Goal: Task Accomplishment & Management: Complete application form

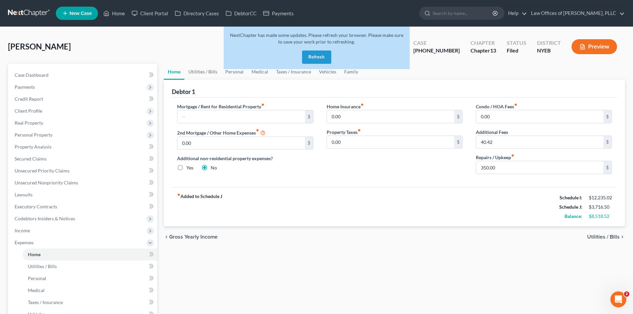
click at [35, 12] on link at bounding box center [29, 13] width 43 height 12
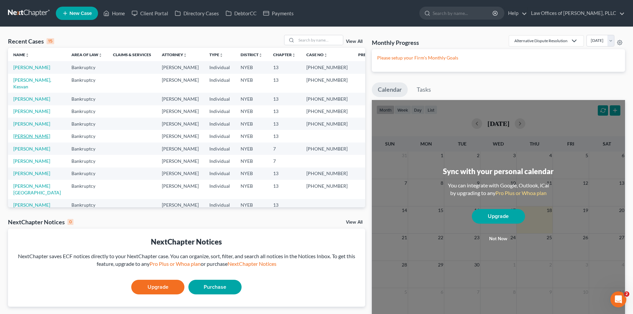
click at [32, 133] on link "Broglin, Ann" at bounding box center [31, 136] width 37 height 6
select select "4"
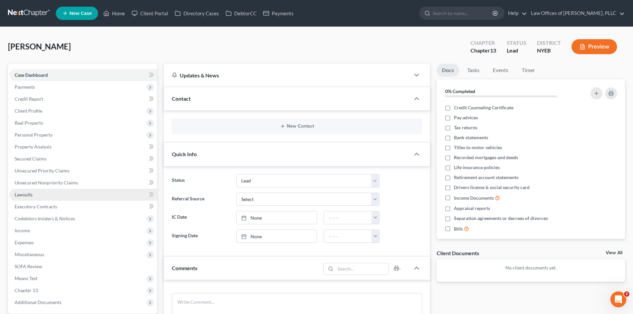
click at [32, 200] on link "Lawsuits" at bounding box center [83, 195] width 148 height 12
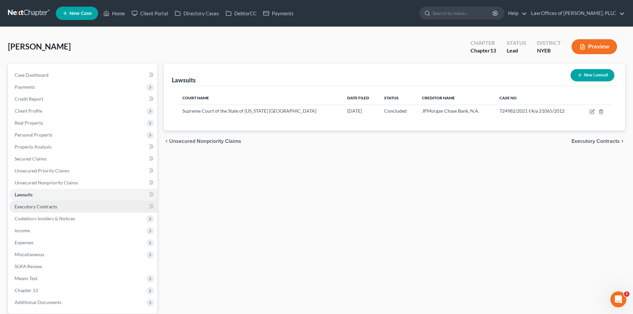
click at [32, 207] on span "Executory Contracts" at bounding box center [36, 207] width 43 height 6
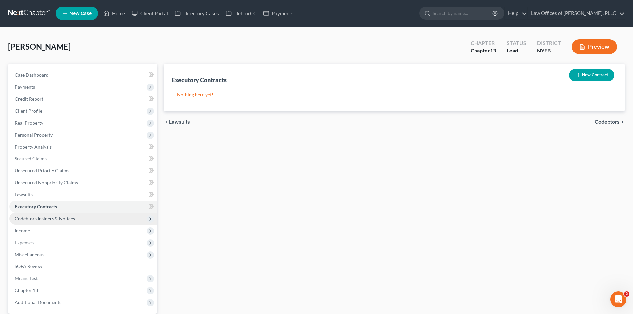
click at [34, 215] on span "Codebtors Insiders & Notices" at bounding box center [83, 219] width 148 height 12
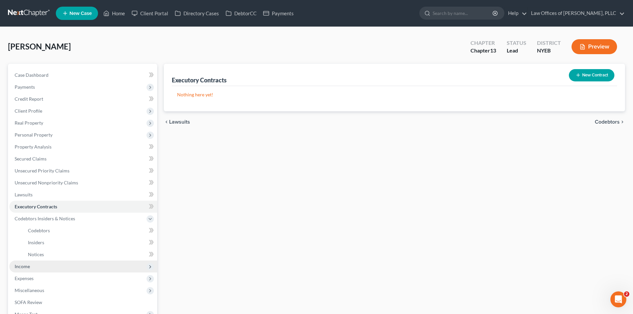
click at [34, 266] on span "Income" at bounding box center [83, 266] width 148 height 12
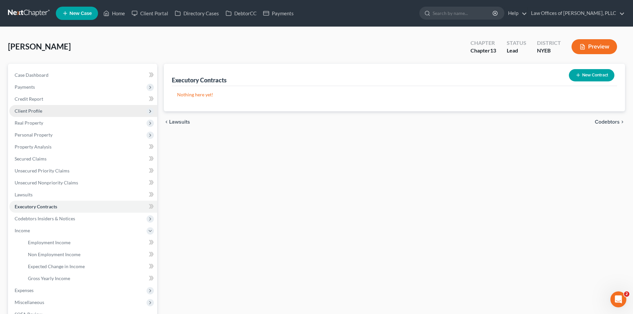
click at [35, 112] on span "Client Profile" at bounding box center [29, 111] width 28 height 6
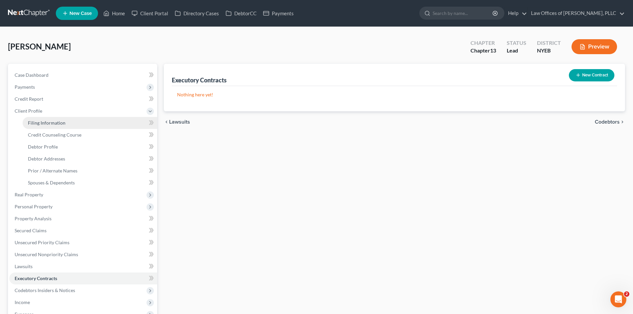
click at [35, 124] on span "Filing Information" at bounding box center [47, 123] width 38 height 6
select select "1"
select select "0"
select select "3"
select select "35"
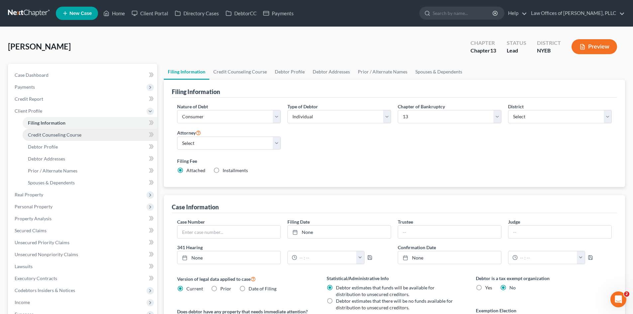
click at [48, 137] on span "Credit Counseling Course" at bounding box center [54, 135] width 53 height 6
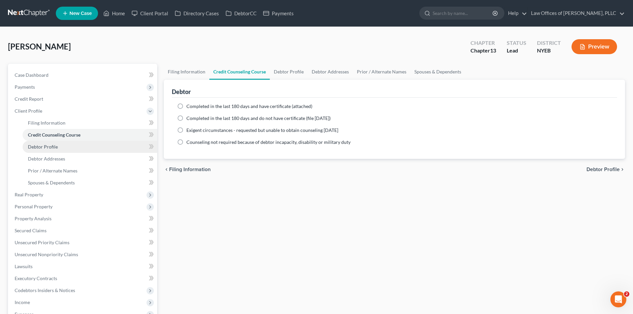
click at [48, 148] on span "Debtor Profile" at bounding box center [43, 147] width 30 height 6
select select "4"
select select "1"
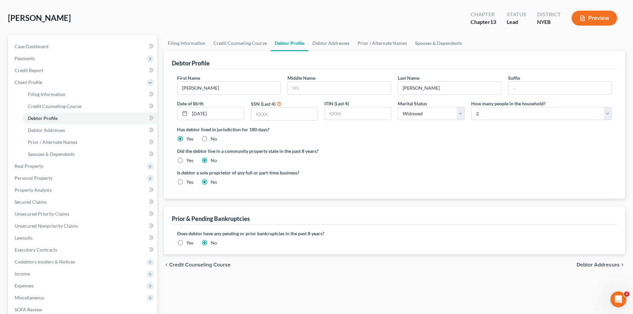
scroll to position [30, 0]
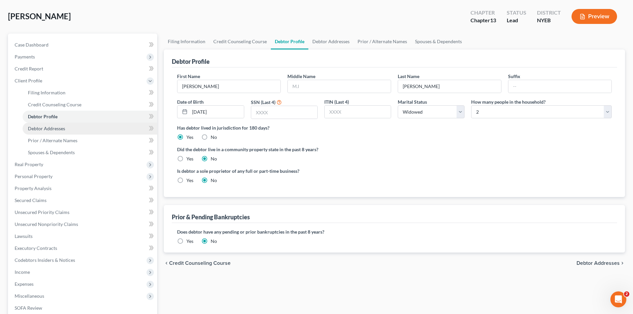
click at [33, 131] on span "Debtor Addresses" at bounding box center [46, 129] width 37 height 6
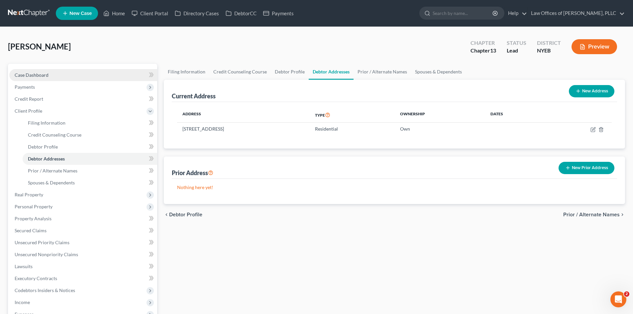
click at [40, 77] on span "Case Dashboard" at bounding box center [32, 75] width 34 height 6
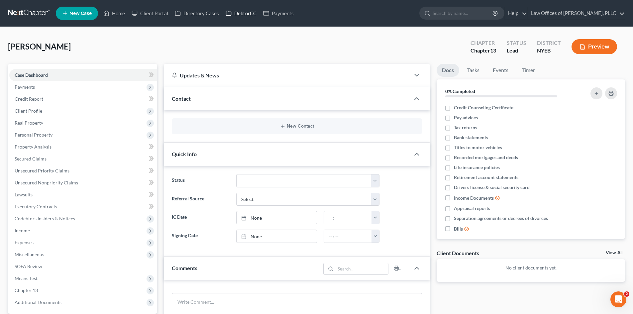
click at [247, 15] on link "DebtorCC" at bounding box center [241, 13] width 38 height 12
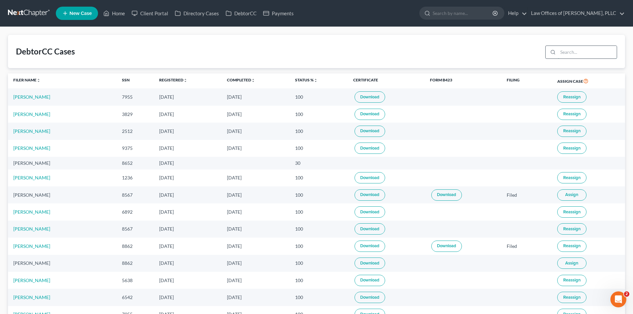
click at [562, 49] on input "search" at bounding box center [587, 52] width 59 height 13
type input "broglin"
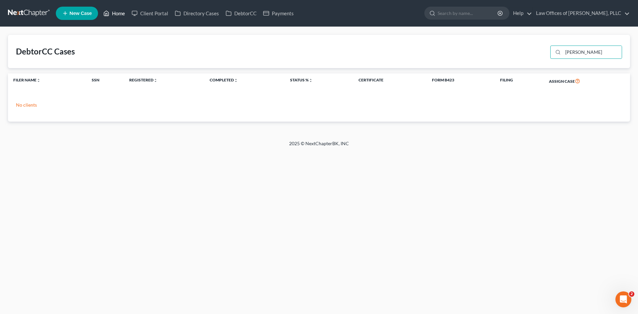
click at [108, 13] on icon at bounding box center [106, 13] width 6 height 8
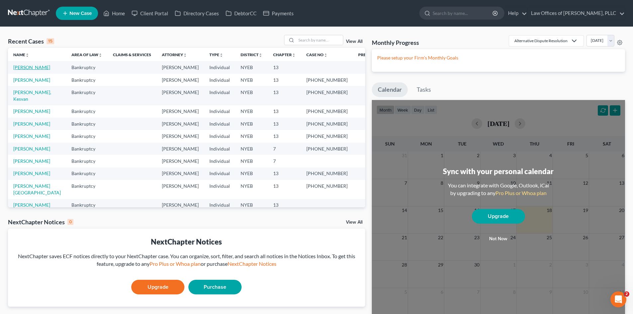
click at [28, 68] on link "Broglin, Ann" at bounding box center [31, 67] width 37 height 6
select select "4"
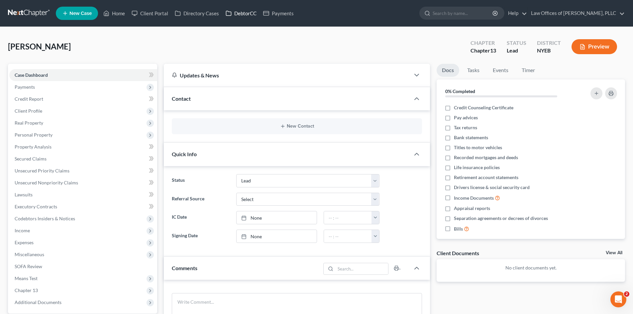
click at [234, 11] on link "DebtorCC" at bounding box center [241, 13] width 38 height 12
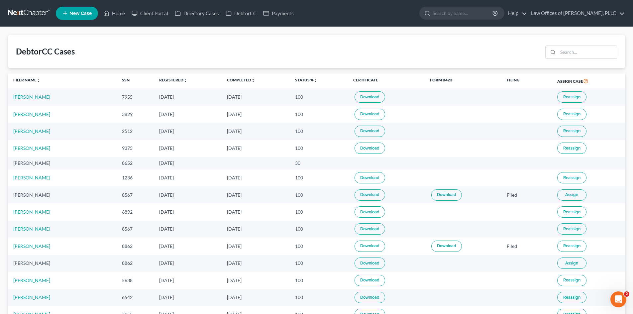
click at [40, 15] on link at bounding box center [29, 13] width 43 height 12
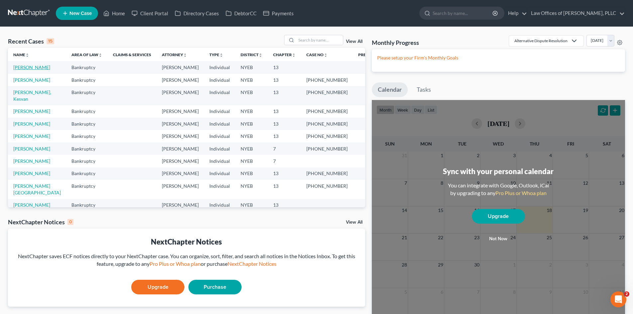
click at [25, 66] on link "[PERSON_NAME]" at bounding box center [31, 67] width 37 height 6
select select "4"
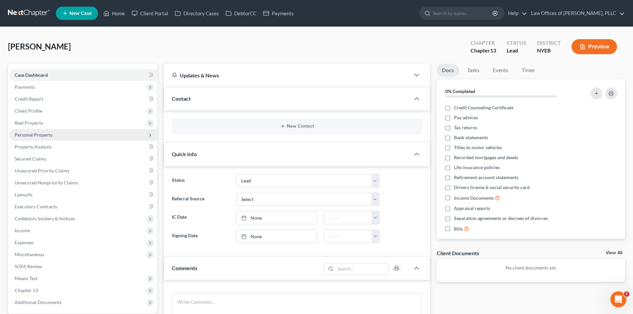
click at [25, 137] on span "Personal Property" at bounding box center [34, 135] width 38 height 6
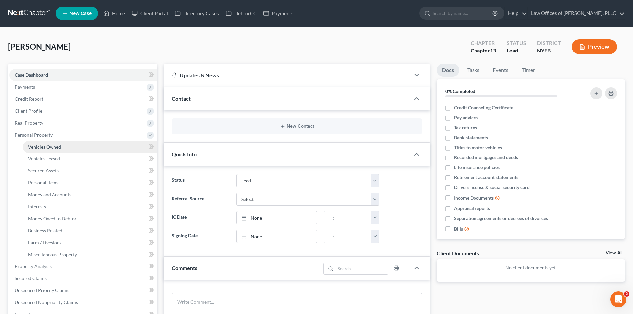
click at [26, 142] on link "Vehicles Owned" at bounding box center [90, 147] width 135 height 12
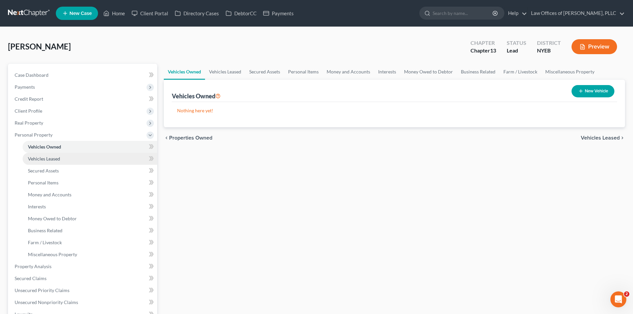
click at [32, 155] on link "Vehicles Leased" at bounding box center [90, 159] width 135 height 12
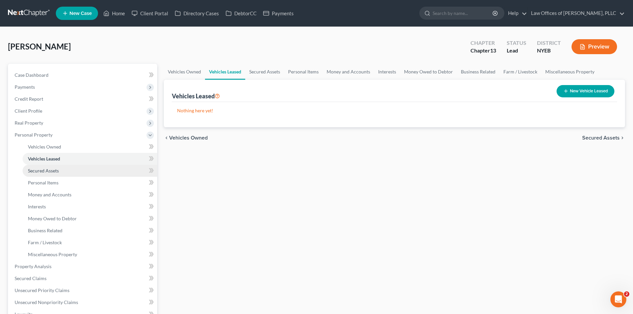
click at [39, 170] on span "Secured Assets" at bounding box center [43, 171] width 31 height 6
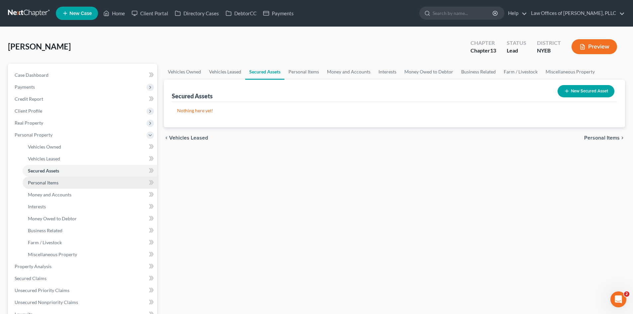
click at [41, 180] on span "Personal Items" at bounding box center [43, 183] width 31 height 6
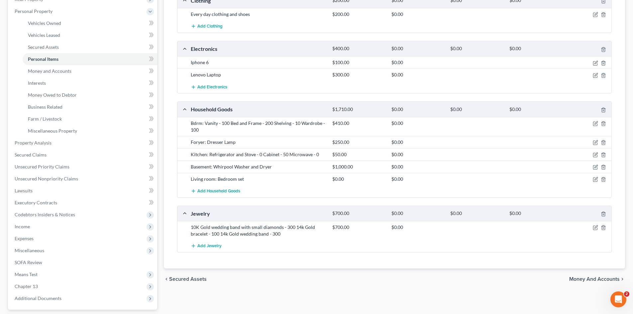
scroll to position [125, 0]
click at [59, 72] on span "Money and Accounts" at bounding box center [50, 70] width 44 height 6
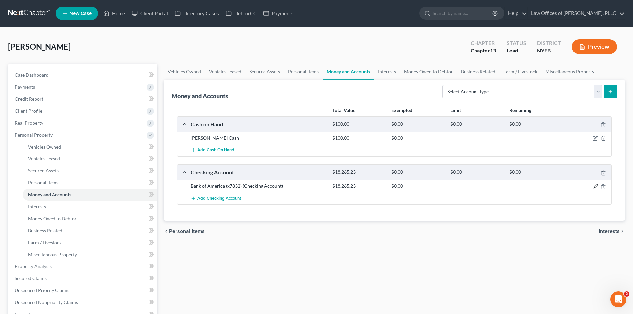
click at [595, 186] on icon "button" at bounding box center [595, 185] width 3 height 3
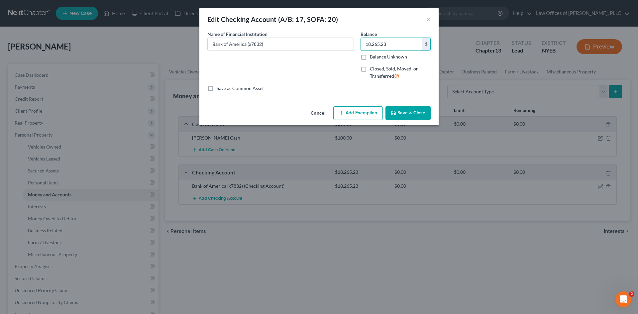
drag, startPoint x: 389, startPoint y: 44, endPoint x: 356, endPoint y: 42, distance: 32.9
click at [356, 42] on div "Name of Financial Institution * Bank of America (x7832) Balance 18,265.23 $ Bal…" at bounding box center [319, 58] width 230 height 54
type input "19,204.88"
click at [392, 113] on icon "button" at bounding box center [393, 113] width 4 height 4
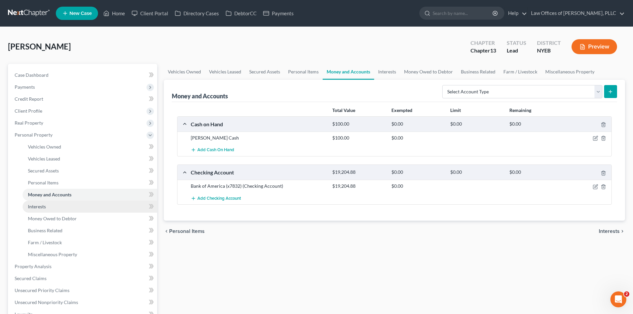
click at [43, 207] on span "Interests" at bounding box center [37, 207] width 18 height 6
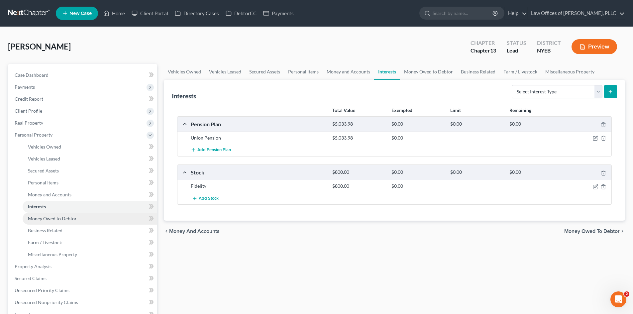
click at [38, 218] on span "Money Owed to Debtor" at bounding box center [52, 219] width 49 height 6
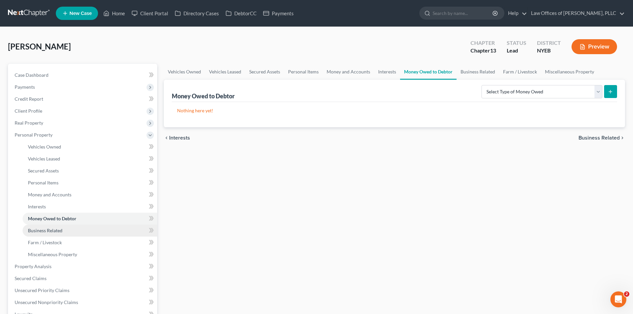
click at [39, 229] on span "Business Related" at bounding box center [45, 231] width 35 height 6
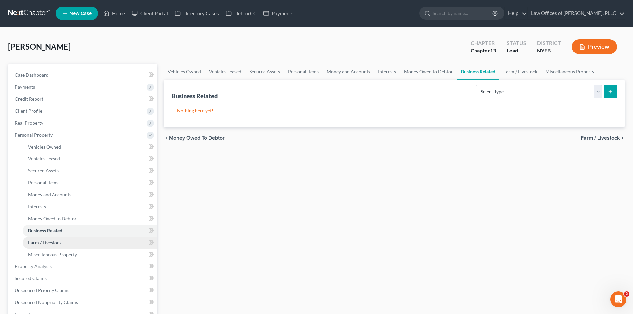
click at [41, 242] on span "Farm / Livestock" at bounding box center [45, 242] width 34 height 6
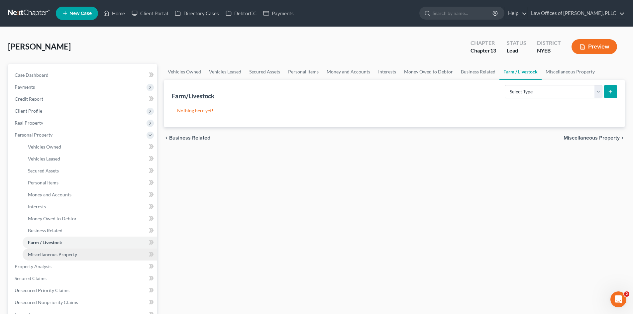
click at [41, 253] on span "Miscellaneous Property" at bounding box center [52, 254] width 49 height 6
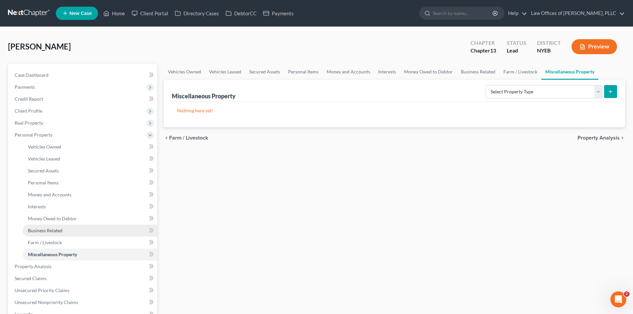
click at [40, 225] on link "Business Related" at bounding box center [90, 231] width 135 height 12
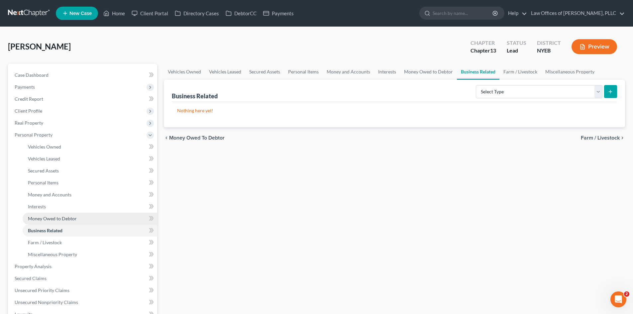
click at [40, 218] on span "Money Owed to Debtor" at bounding box center [52, 219] width 49 height 6
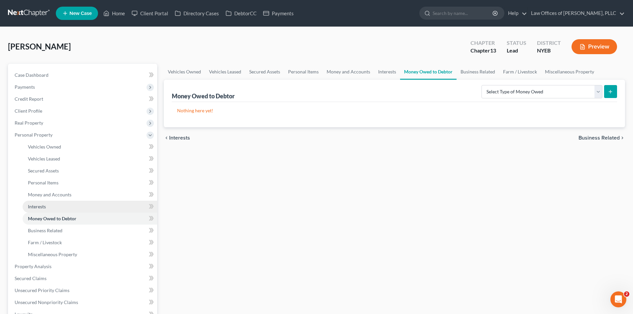
click at [40, 207] on span "Interests" at bounding box center [37, 207] width 18 height 6
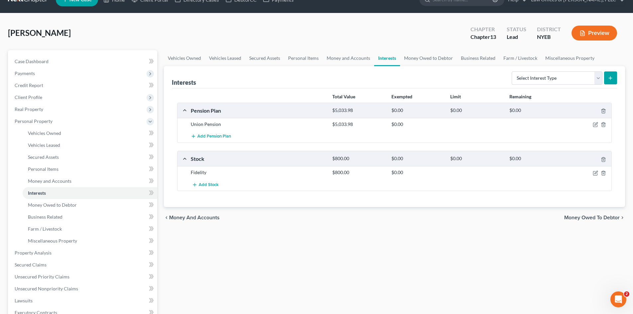
scroll to position [10, 0]
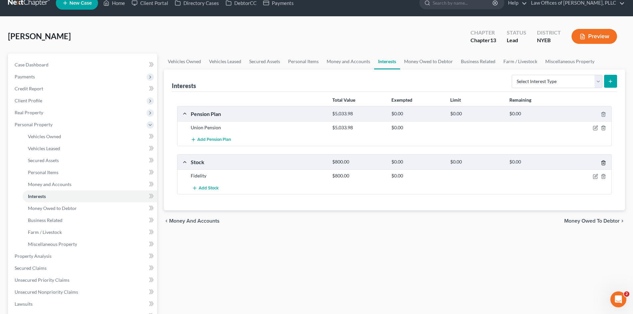
click at [603, 163] on line "button" at bounding box center [603, 162] width 0 height 1
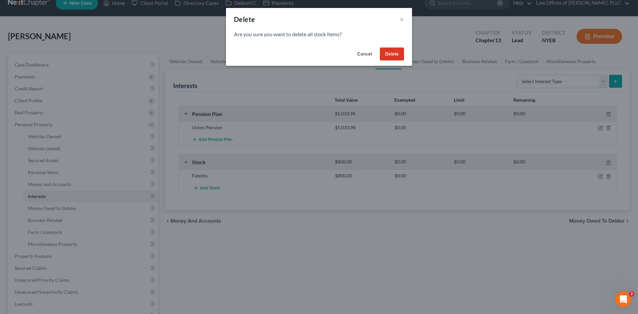
click at [395, 52] on button "Delete" at bounding box center [392, 53] width 24 height 13
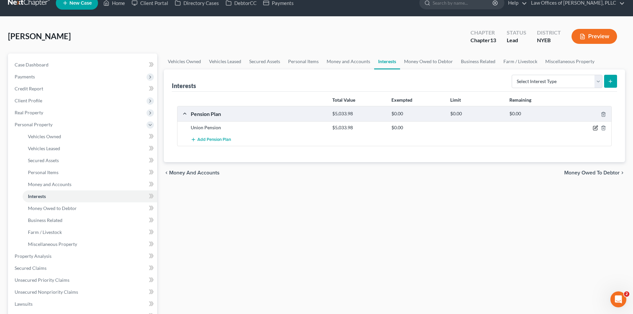
click at [594, 127] on icon "button" at bounding box center [595, 127] width 5 height 5
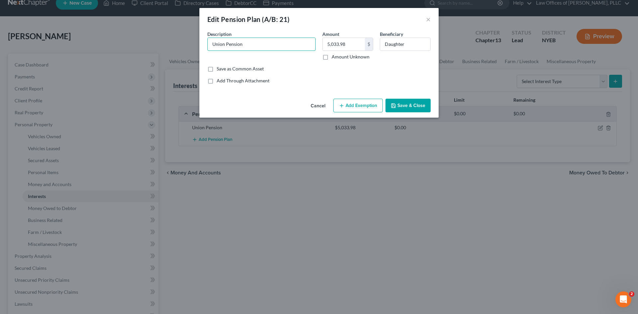
drag, startPoint x: 250, startPoint y: 43, endPoint x: 192, endPoint y: 43, distance: 58.1
click at [192, 43] on div "Edit Pension Plan (A/B: 21) × An exemption set must first be selected from the …" at bounding box center [319, 157] width 638 height 314
click at [265, 47] on input "Teamsters Local" at bounding box center [262, 44] width 108 height 13
click at [245, 45] on input "Teamsters Local Pension" at bounding box center [262, 44] width 108 height 13
drag, startPoint x: 234, startPoint y: 44, endPoint x: 198, endPoint y: 48, distance: 36.4
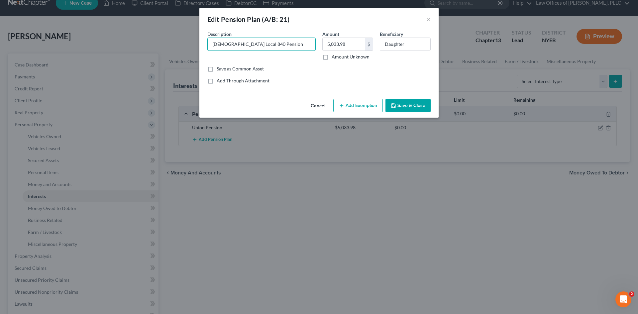
click at [198, 48] on div "Edit Pension Plan (A/B: 21) × An exemption set must first be selected from the …" at bounding box center [319, 157] width 638 height 314
click at [277, 45] on input "Teamsters Local 840 Pension" at bounding box center [262, 44] width 108 height 13
click at [276, 44] on input "Teamsters Local 840 Pension FUnd" at bounding box center [262, 44] width 108 height 13
type input "Teamsters Local 840 Pension Fund"
click at [398, 105] on button "Save & Close" at bounding box center [407, 106] width 45 height 14
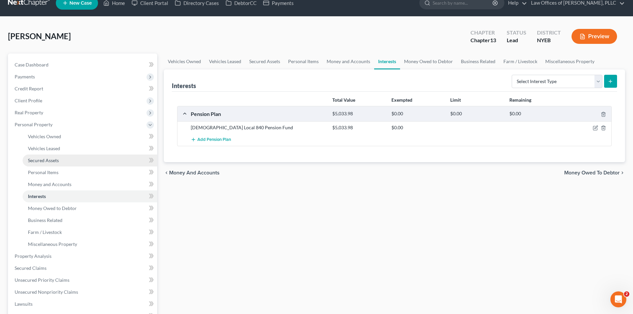
click at [54, 161] on span "Secured Assets" at bounding box center [43, 160] width 31 height 6
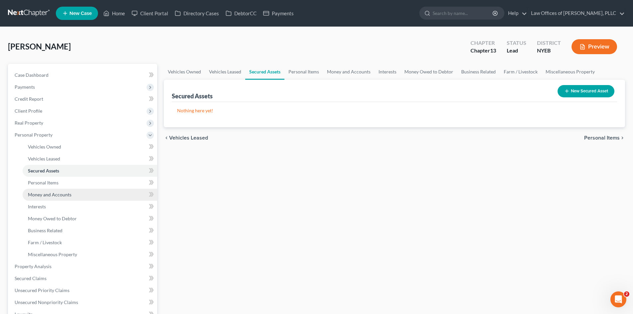
click at [53, 189] on link "Money and Accounts" at bounding box center [90, 195] width 135 height 12
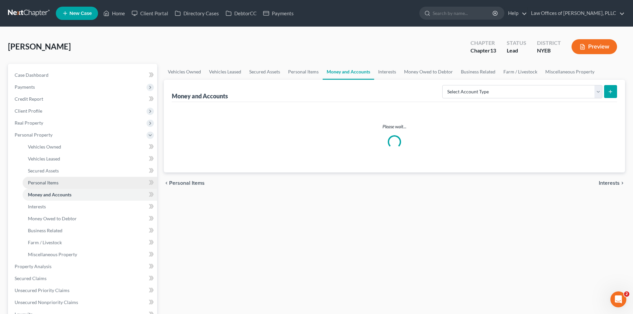
click at [53, 186] on link "Personal Items" at bounding box center [90, 183] width 135 height 12
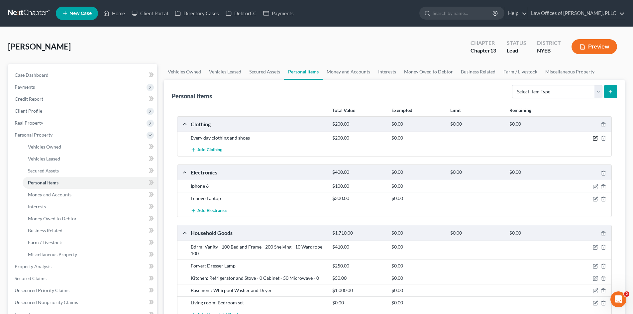
click at [594, 139] on icon "button" at bounding box center [595, 138] width 5 height 5
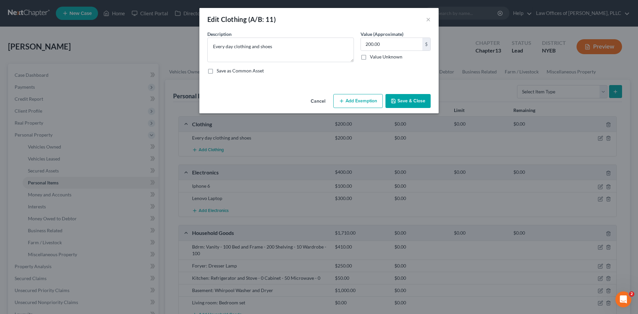
click at [354, 103] on button "Add Exemption" at bounding box center [357, 101] width 49 height 14
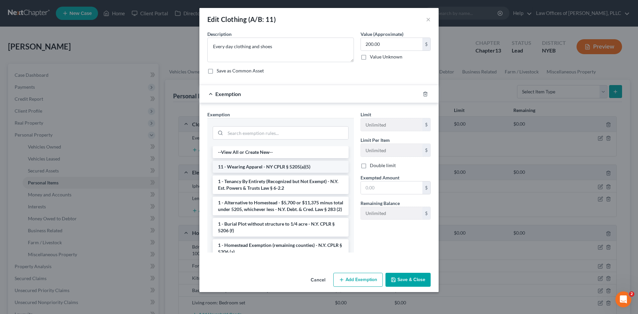
click at [316, 168] on li "11 - Wearing Apparel - NY CPLR § 5205(a)(5)" at bounding box center [281, 167] width 136 height 12
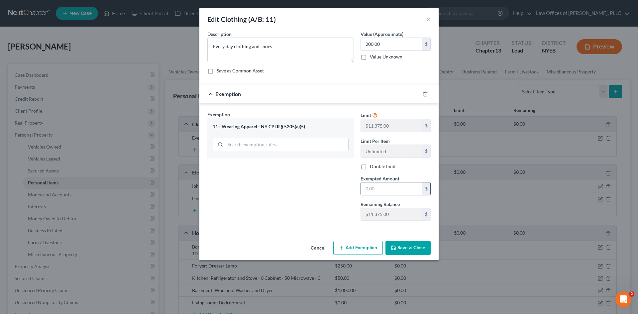
click at [392, 194] on input "text" at bounding box center [391, 188] width 61 height 13
type input "200"
click at [367, 44] on input "200.00" at bounding box center [391, 44] width 61 height 13
click at [396, 249] on icon "button" at bounding box center [393, 247] width 5 height 5
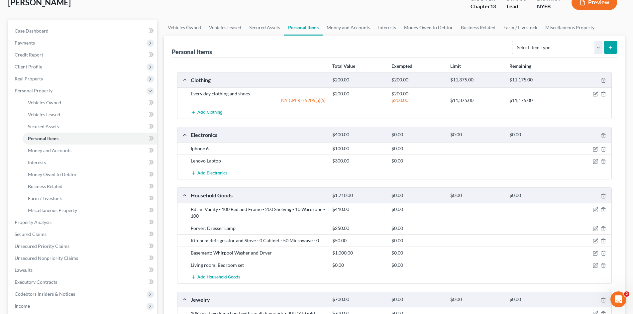
scroll to position [45, 0]
click at [64, 77] on span "Real Property" at bounding box center [83, 78] width 148 height 12
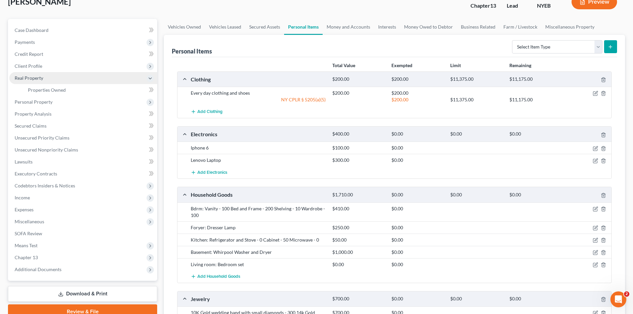
click at [62, 83] on span "Real Property" at bounding box center [83, 78] width 148 height 12
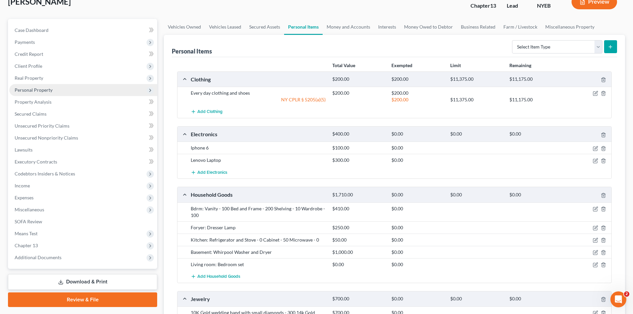
click at [62, 88] on span "Personal Property" at bounding box center [83, 90] width 148 height 12
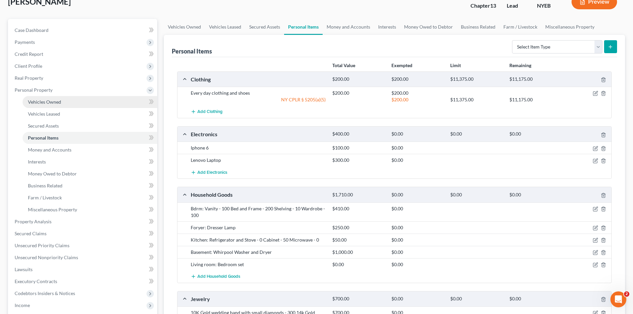
click at [62, 100] on link "Vehicles Owned" at bounding box center [90, 102] width 135 height 12
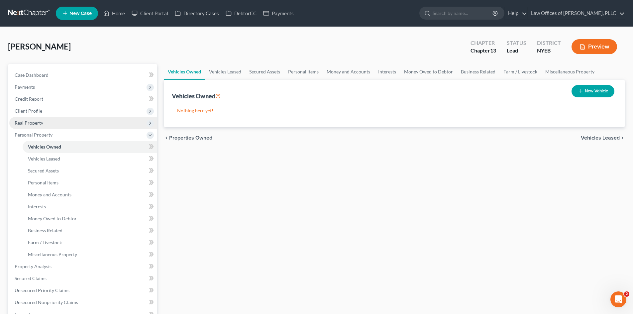
click at [52, 124] on span "Real Property" at bounding box center [83, 123] width 148 height 12
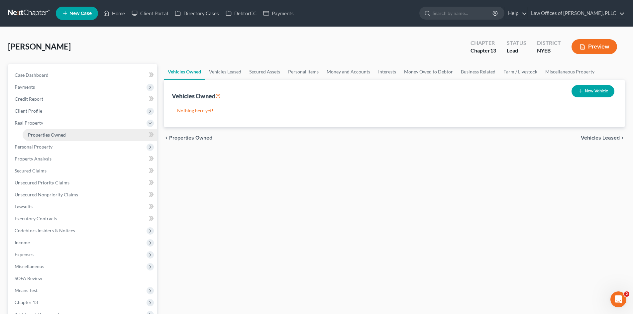
click at [50, 133] on span "Properties Owned" at bounding box center [47, 135] width 38 height 6
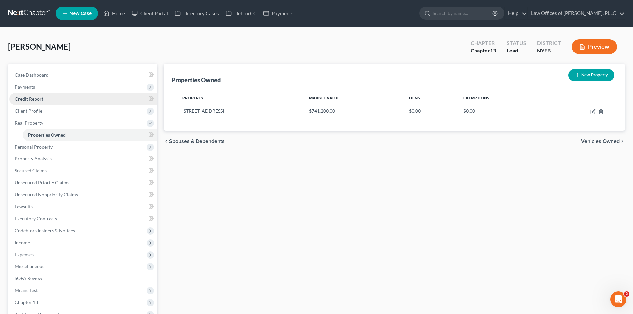
click at [37, 99] on span "Credit Report" at bounding box center [29, 99] width 29 height 6
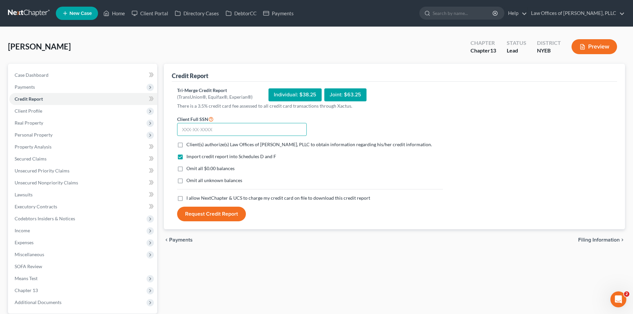
click at [209, 127] on input "text" at bounding box center [242, 129] width 130 height 13
type input "068-56-7778"
click at [186, 144] on label "Client(s) authorize(s) Law Offices of Jjais A. Forde, PLLC to obtain informatio…" at bounding box center [308, 144] width 245 height 7
click at [189, 144] on input "Client(s) authorize(s) Law Offices of Jjais A. Forde, PLLC to obtain informatio…" at bounding box center [191, 143] width 4 height 4
checkbox input "true"
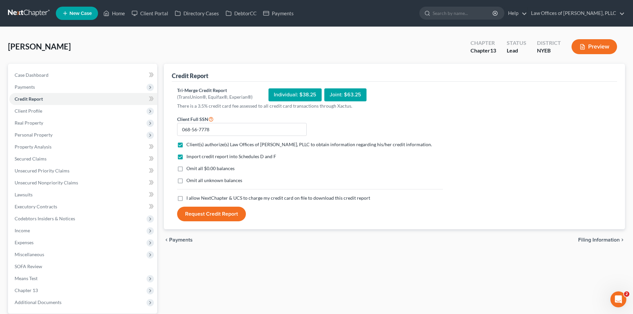
click at [186, 199] on label "I allow NextChapter & UCS to charge my credit card on file to download this cre…" at bounding box center [278, 198] width 184 height 7
click at [189, 199] on input "I allow NextChapter & UCS to charge my credit card on file to download this cre…" at bounding box center [191, 197] width 4 height 4
checkbox input "true"
click at [197, 214] on button "Request Credit Report" at bounding box center [211, 214] width 69 height 15
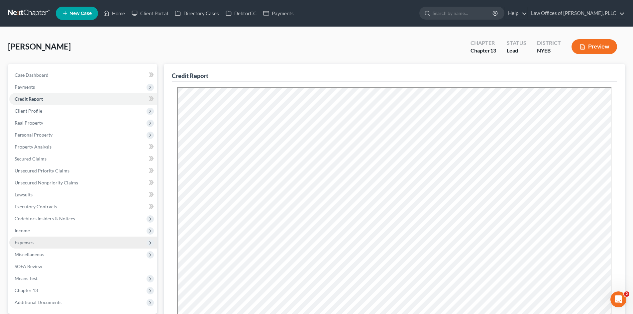
click at [32, 240] on span "Expenses" at bounding box center [24, 242] width 19 height 6
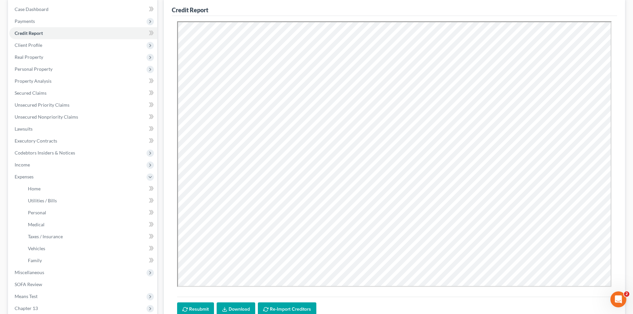
scroll to position [66, 0]
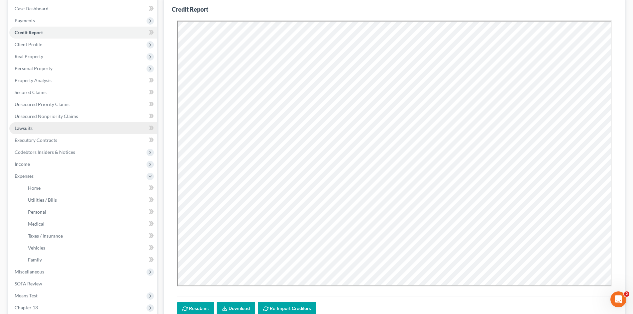
click at [30, 128] on span "Lawsuits" at bounding box center [24, 128] width 18 height 6
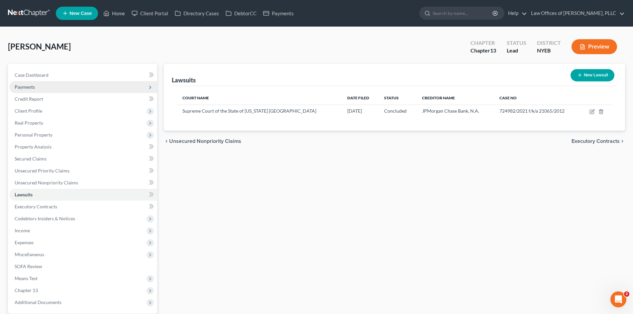
click at [31, 87] on span "Payments" at bounding box center [25, 87] width 20 height 6
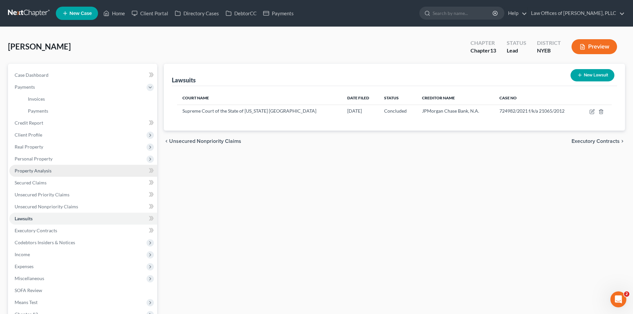
click at [36, 172] on span "Property Analysis" at bounding box center [33, 171] width 37 height 6
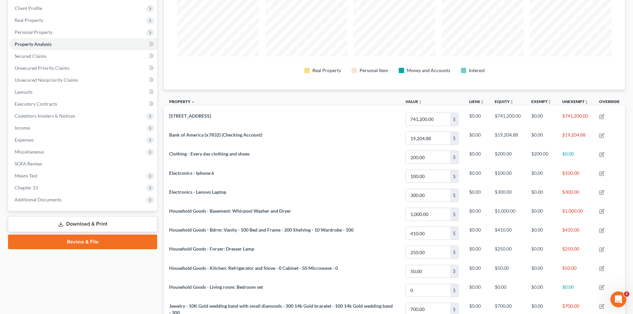
scroll to position [98, 0]
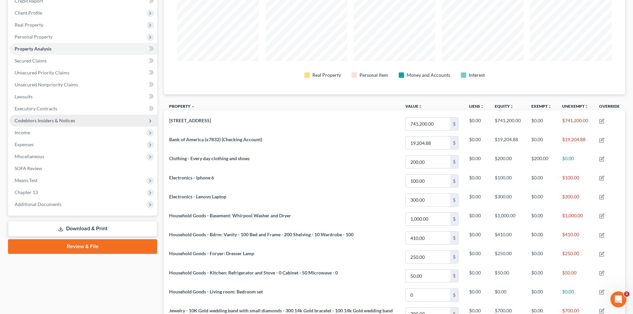
click at [50, 122] on span "Codebtors Insiders & Notices" at bounding box center [45, 121] width 60 height 6
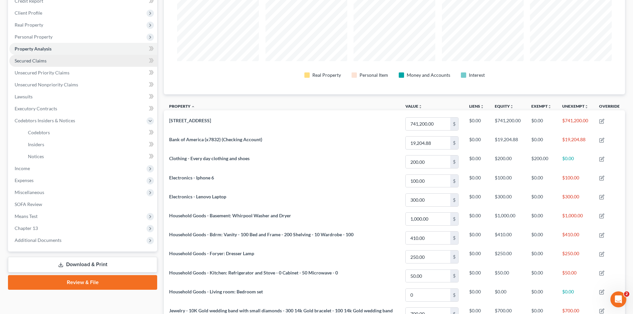
click at [35, 62] on span "Secured Claims" at bounding box center [31, 61] width 32 height 6
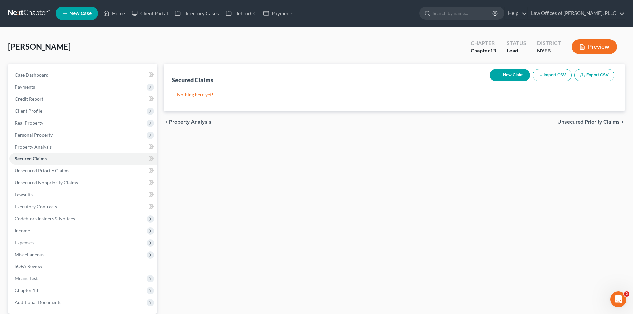
click at [510, 76] on button "New Claim" at bounding box center [510, 75] width 40 height 12
select select "0"
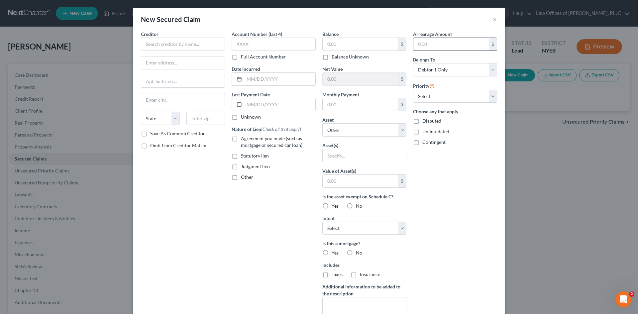
click at [438, 43] on input "text" at bounding box center [450, 44] width 75 height 13
click at [357, 132] on select "Select Other Multiple Assets 113-25 197th Street - $741200.0 Household Goods - …" at bounding box center [364, 129] width 84 height 13
select select "2"
click at [322, 123] on select "Select Other Multiple Assets 113-25 197th Street - $741200.0 Household Goods - …" at bounding box center [364, 129] width 84 height 13
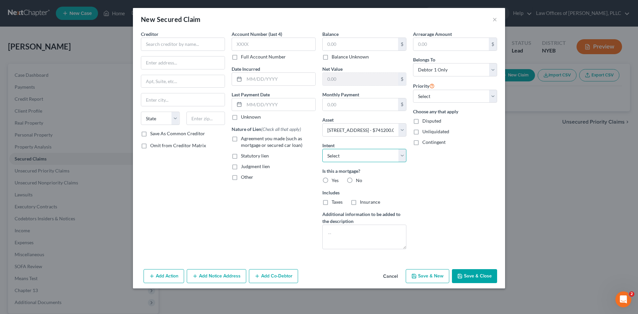
click at [355, 158] on select "Select Surrender Redeem Reaffirm Avoid Other" at bounding box center [364, 155] width 84 height 13
select select "4"
click at [322, 149] on select "Select Surrender Redeem Reaffirm Avoid Other" at bounding box center [364, 155] width 84 height 13
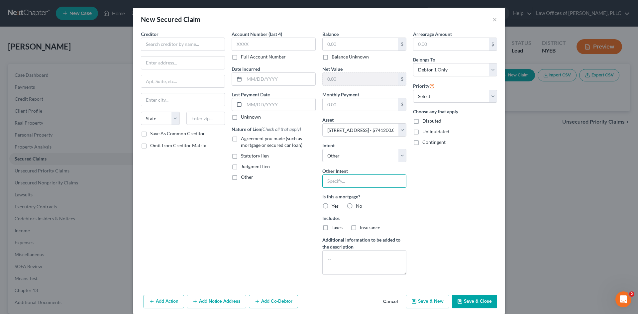
click at [348, 180] on input "text" at bounding box center [364, 180] width 84 height 13
type input "Seek Loan Modification & Retain Property"
click at [331, 205] on label "Yes" at bounding box center [334, 206] width 7 height 7
click at [334, 205] on input "Yes" at bounding box center [336, 205] width 4 height 4
radio input "true"
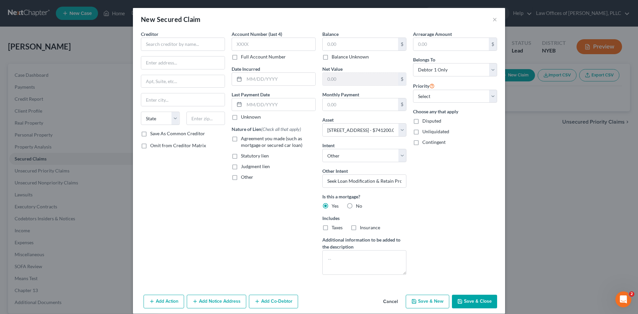
click at [331, 227] on label "Taxes" at bounding box center [336, 227] width 11 height 7
click at [334, 227] on input "Taxes" at bounding box center [336, 226] width 4 height 4
checkbox input "true"
click at [360, 228] on label "Insurance" at bounding box center [370, 227] width 20 height 7
click at [362, 228] on input "Insurance" at bounding box center [364, 226] width 4 height 4
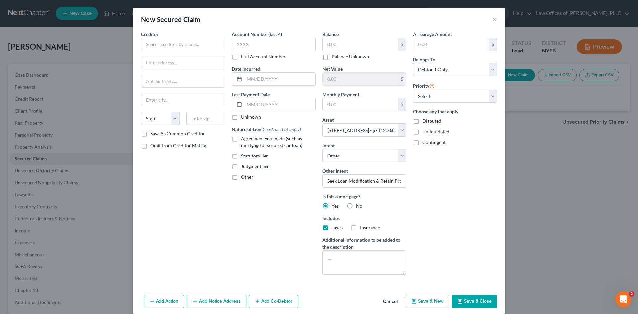
checkbox input "true"
click at [482, 91] on select "Select 1st 2nd 3rd 4th 5th 6th 7th 8th 9th 10th 11th 12th 13th 14th 15th 16th 1…" at bounding box center [455, 96] width 84 height 13
select select "0"
click at [413, 90] on select "Select 1st 2nd 3rd 4th 5th 6th 7th 8th 9th 10th 11th 12th 13th 14th 15th 16th 1…" at bounding box center [455, 96] width 84 height 13
click at [342, 46] on input "text" at bounding box center [359, 44] width 75 height 13
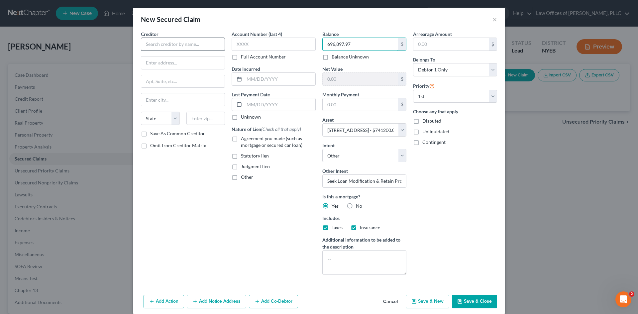
type input "696,897.97"
click at [204, 45] on input "text" at bounding box center [183, 44] width 84 height 13
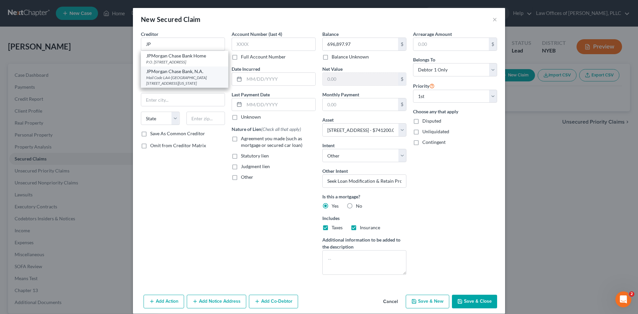
click at [186, 80] on div "Mail Code LA4-7100 700 Kansas Lane, Monroe, LA 71203" at bounding box center [184, 80] width 77 height 11
type input "JPMorgan Chase Bank, N.A."
type input "Mail Code LA4-7100"
type input "700 Kansas Lane"
type input "Monroe"
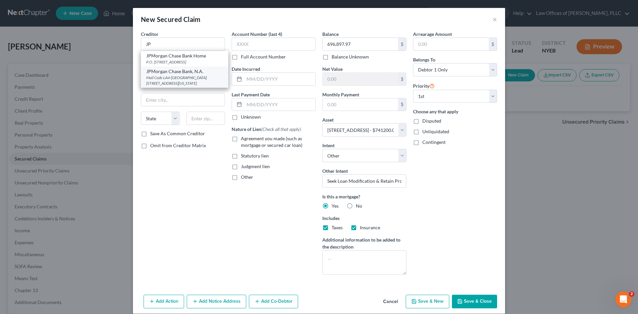
select select "19"
type input "71203"
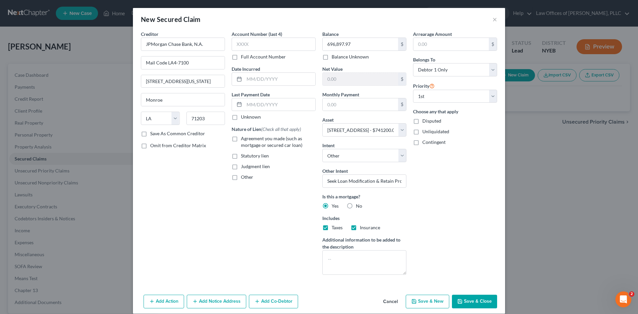
click at [211, 300] on button "Add Notice Address" at bounding box center [216, 302] width 59 height 14
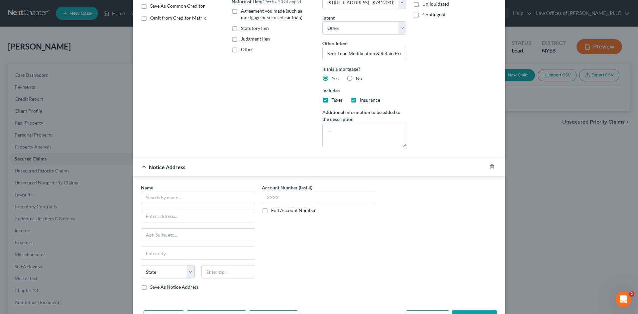
scroll to position [130, 0]
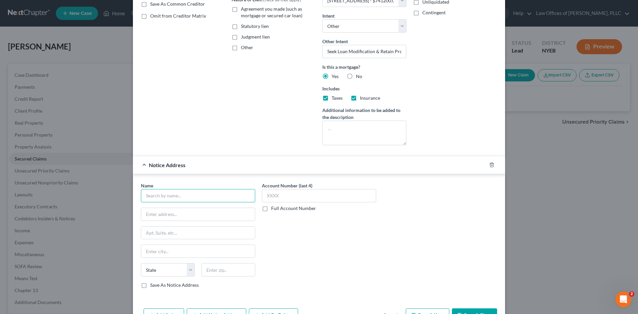
click at [248, 194] on input "text" at bounding box center [198, 195] width 114 height 13
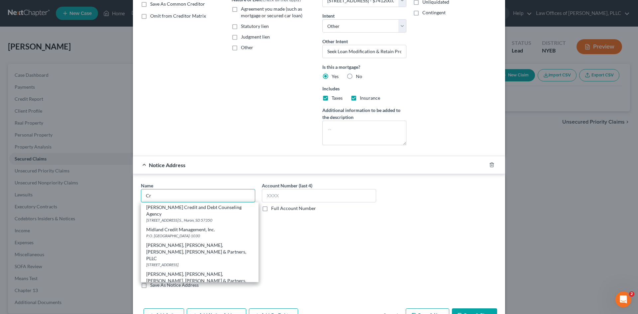
type input "C"
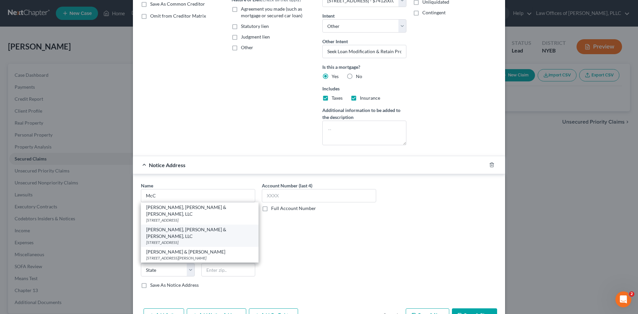
click at [204, 239] on div "10 Midland Avenue, Suite 205, Port Chester, NY 10573" at bounding box center [199, 242] width 107 height 6
type input "McCabe, Weinberg & Conway, LLC"
type input "10 Midland Avenue, Suite 205"
type input "Port Chester"
select select "35"
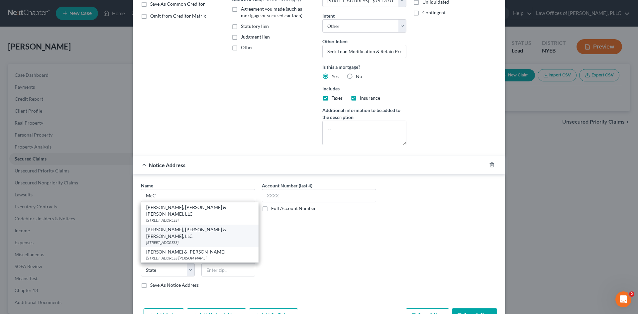
type input "10573"
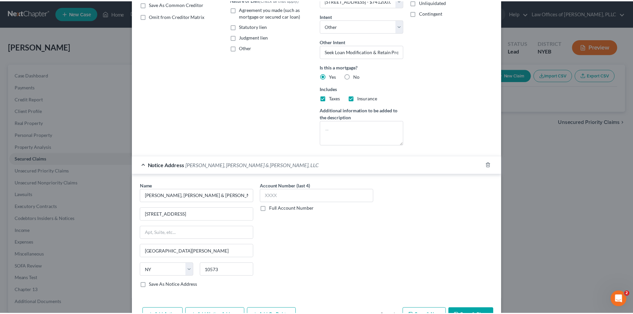
scroll to position [151, 0]
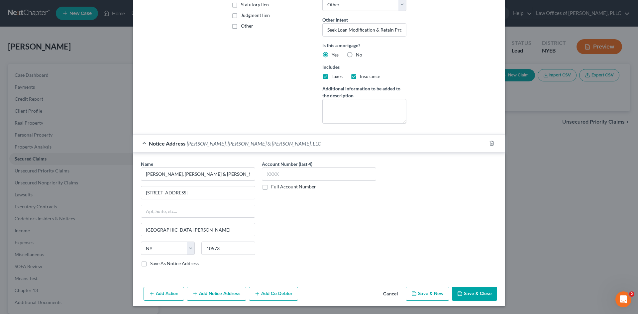
click at [467, 291] on button "Save & Close" at bounding box center [474, 294] width 45 height 14
select select
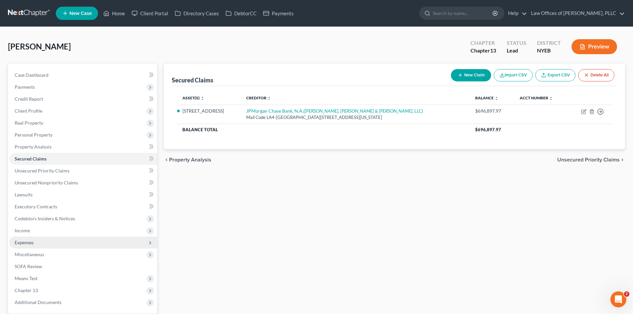
click at [25, 240] on span "Expenses" at bounding box center [24, 242] width 19 height 6
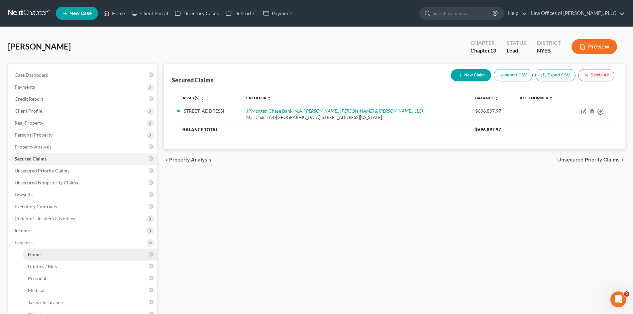
click at [28, 252] on link "Home" at bounding box center [90, 254] width 135 height 12
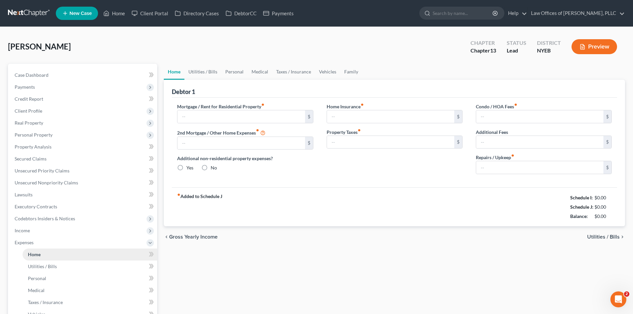
type input "3,000.00"
type input "0.00"
radio input "true"
type input "0.00"
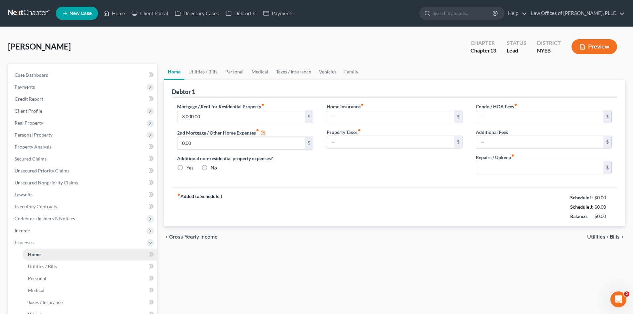
type input "0.00"
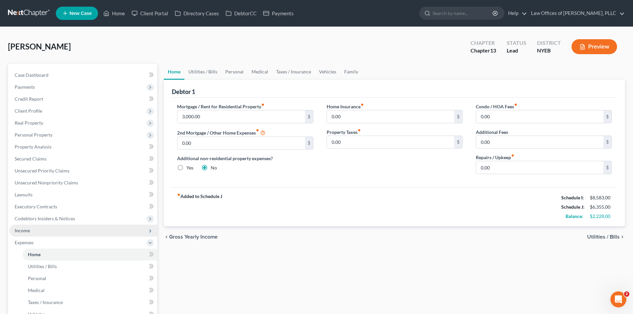
click at [28, 231] on span "Income" at bounding box center [22, 231] width 15 height 6
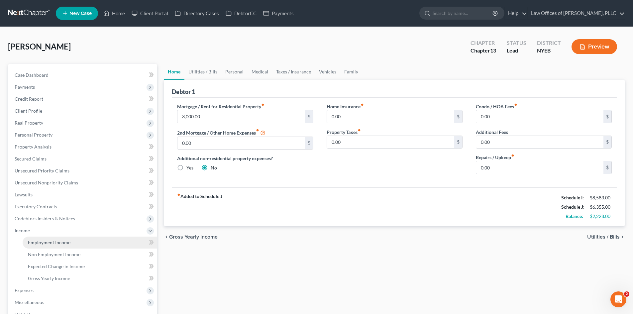
click at [32, 244] on span "Employment Income" at bounding box center [49, 242] width 43 height 6
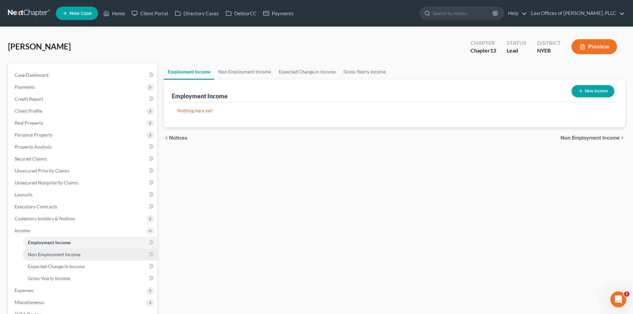
click at [34, 250] on link "Non Employment Income" at bounding box center [90, 254] width 135 height 12
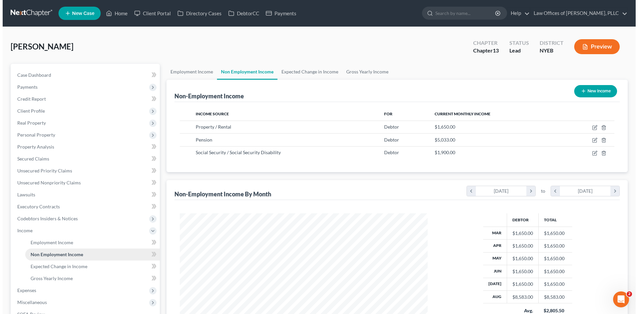
scroll to position [124, 261]
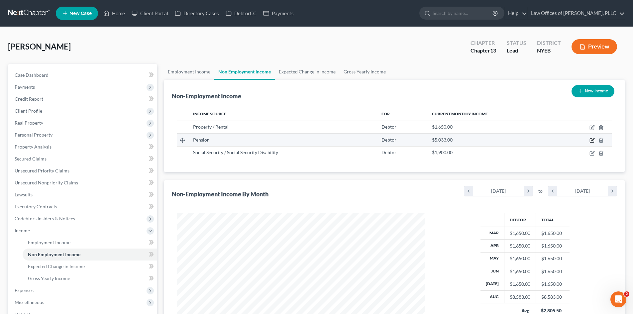
click at [593, 139] on icon "button" at bounding box center [591, 139] width 5 height 5
select select "2"
select select "0"
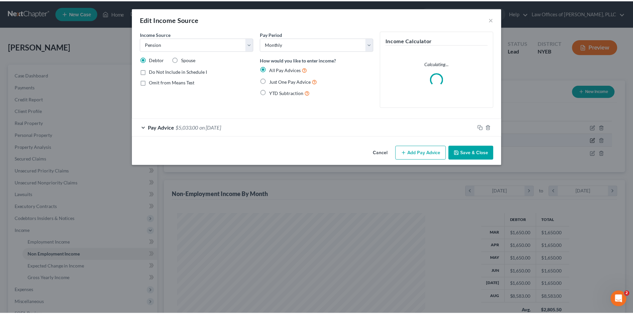
scroll to position [125, 263]
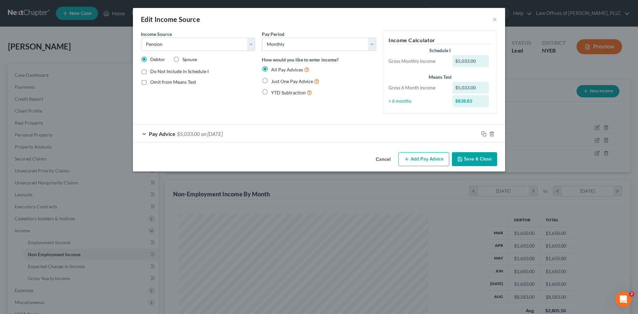
click at [217, 130] on div "Pay Advice $5,033.00 on 08/01/2025" at bounding box center [305, 134] width 345 height 18
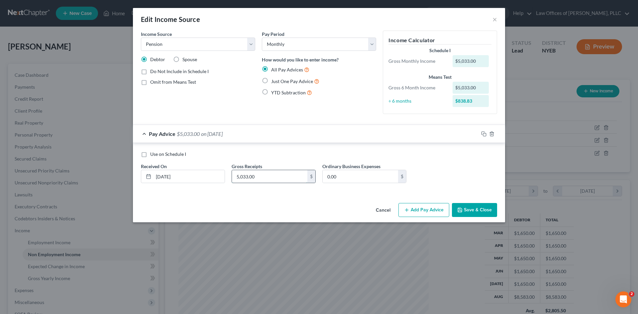
click at [261, 178] on input "5,033.00" at bounding box center [269, 176] width 75 height 13
type input "5,033.98"
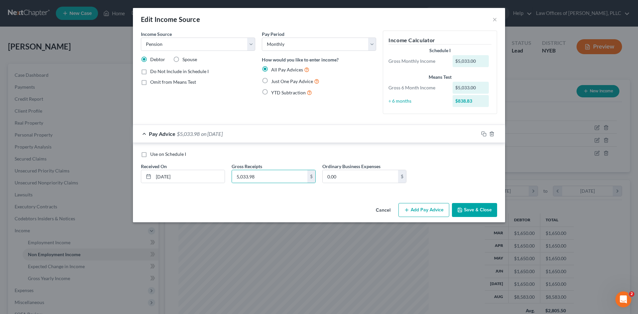
click at [483, 208] on button "Save & Close" at bounding box center [474, 210] width 45 height 14
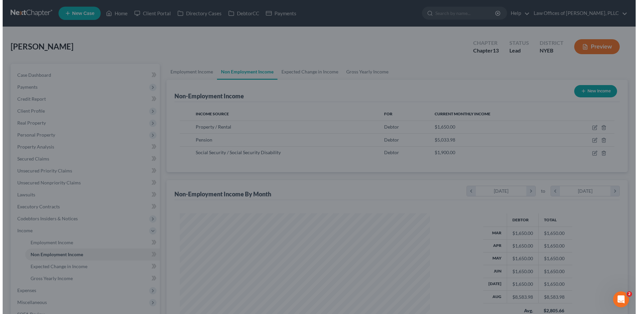
scroll to position [331998, 331861]
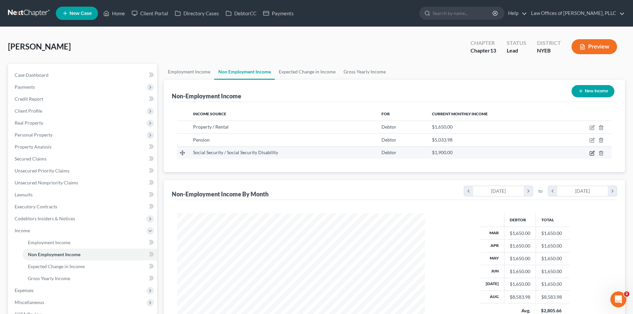
click at [591, 152] on icon "button" at bounding box center [591, 152] width 5 height 5
select select "4"
select select "0"
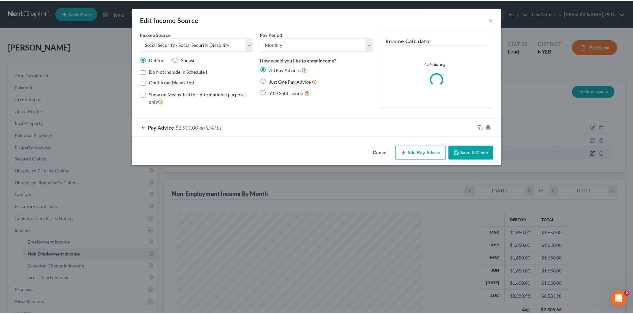
scroll to position [125, 263]
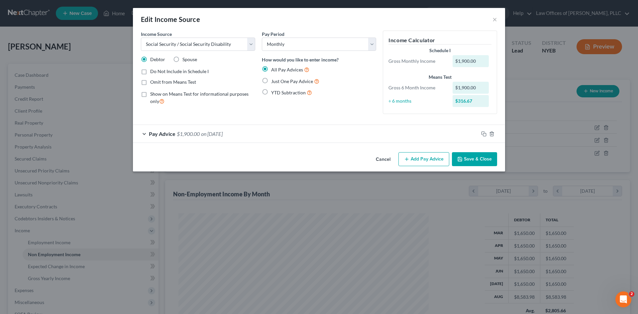
click at [219, 136] on span "on 08/01/2025" at bounding box center [212, 134] width 22 height 6
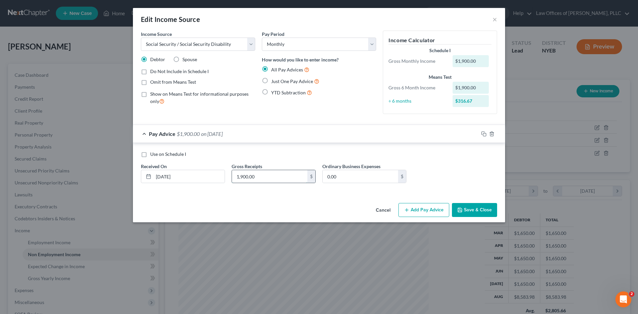
click at [249, 177] on input "1,900.00" at bounding box center [269, 176] width 75 height 13
click at [248, 177] on input "1,900.00" at bounding box center [269, 176] width 75 height 13
drag, startPoint x: 277, startPoint y: 178, endPoint x: 227, endPoint y: 175, distance: 49.9
click at [227, 175] on div "Use on Schedule I Received On * 08/01/2025 Gross Receipts 190.03 $ Ordinary Bus…" at bounding box center [318, 170] width 363 height 38
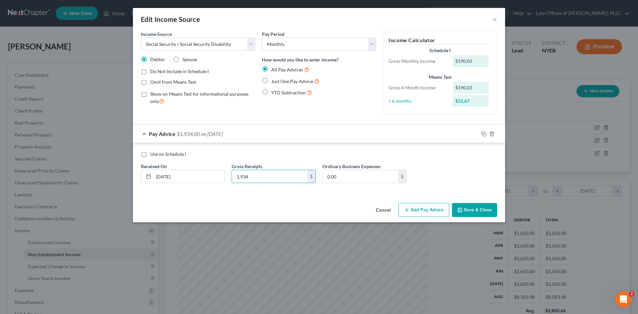
type input "1,934"
click at [471, 211] on button "Save & Close" at bounding box center [474, 210] width 45 height 14
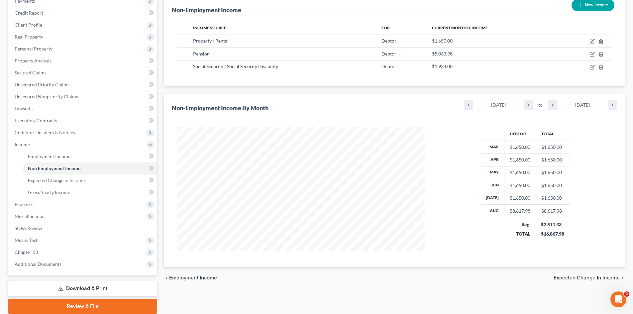
scroll to position [88, 0]
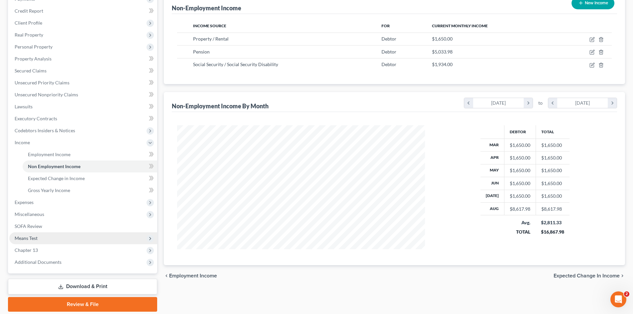
click at [33, 236] on span "Means Test" at bounding box center [26, 238] width 23 height 6
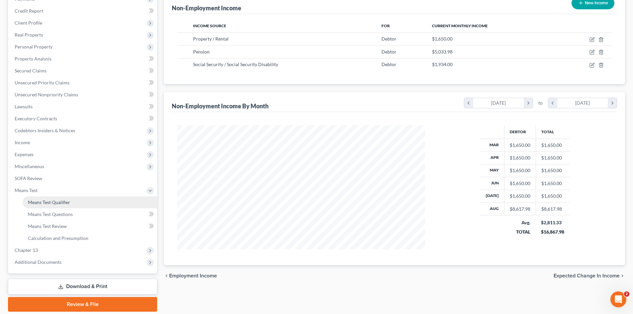
click at [45, 200] on span "Means Test Qualifier" at bounding box center [49, 202] width 42 height 6
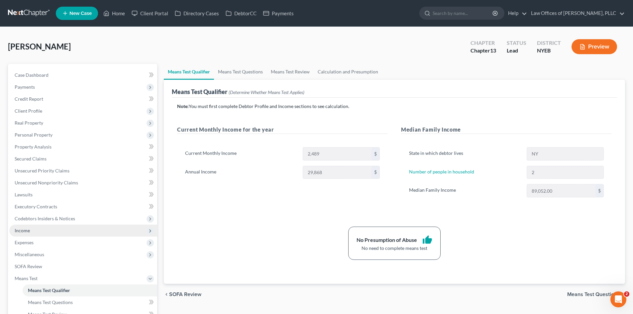
click at [42, 232] on span "Income" at bounding box center [83, 231] width 148 height 12
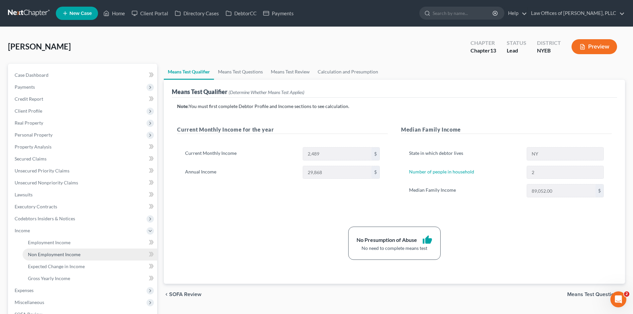
click at [44, 254] on span "Non Employment Income" at bounding box center [54, 254] width 52 height 6
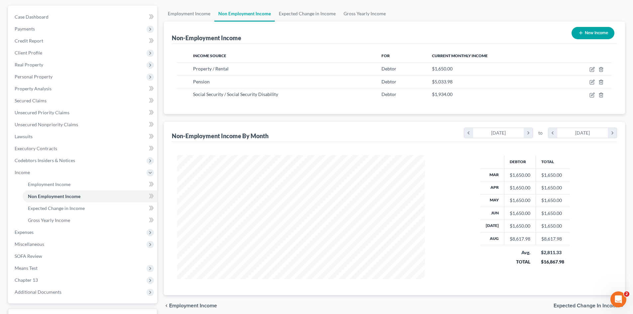
scroll to position [59, 0]
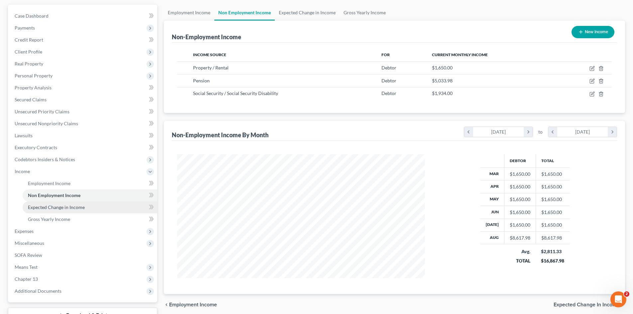
click at [54, 209] on span "Expected Change in Income" at bounding box center [56, 207] width 57 height 6
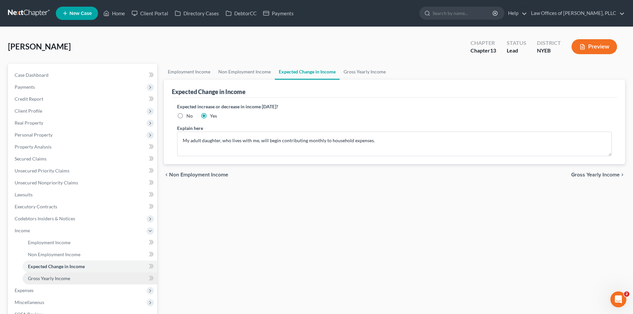
click at [42, 279] on span "Gross Yearly Income" at bounding box center [49, 278] width 42 height 6
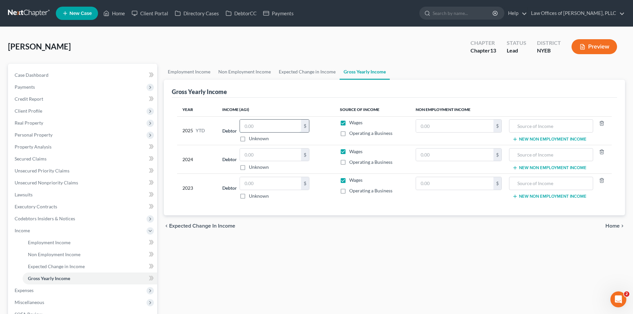
click at [264, 128] on input "text" at bounding box center [270, 126] width 61 height 13
click at [533, 125] on input "text" at bounding box center [550, 126] width 76 height 13
click at [38, 120] on span "Real Property" at bounding box center [29, 123] width 29 height 6
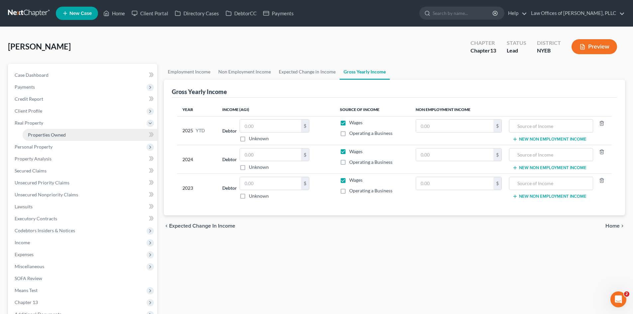
click at [40, 135] on span "Properties Owned" at bounding box center [47, 135] width 38 height 6
